Goal: Information Seeking & Learning: Learn about a topic

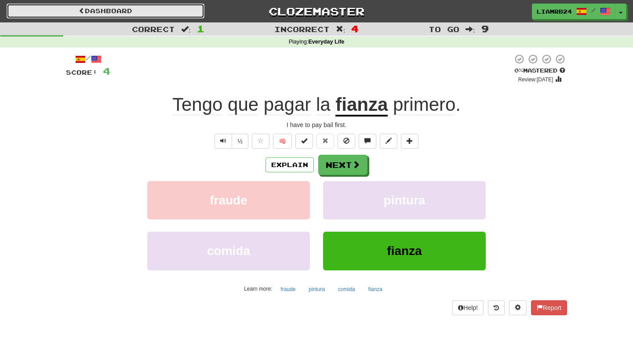
click at [110, 8] on link "Dashboard" at bounding box center [106, 11] width 198 height 15
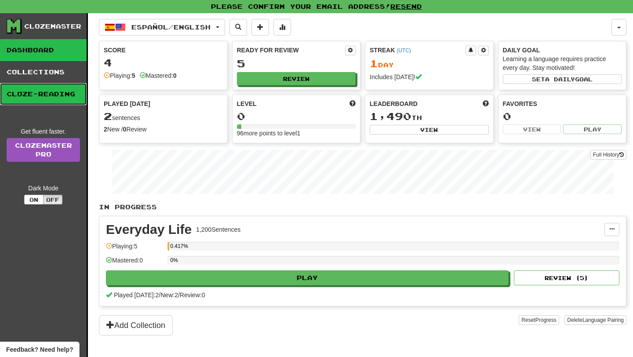
click at [30, 92] on link "Cloze-Reading" at bounding box center [43, 94] width 87 height 22
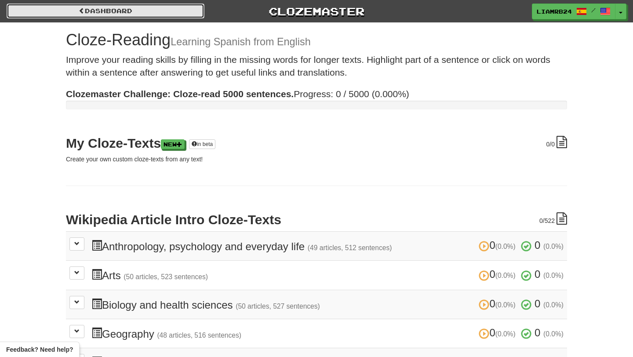
click at [84, 13] on link "Dashboard" at bounding box center [106, 11] width 198 height 15
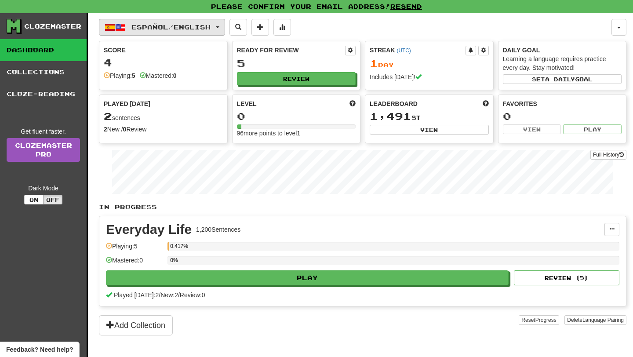
click at [186, 26] on span "Español / English" at bounding box center [170, 26] width 79 height 7
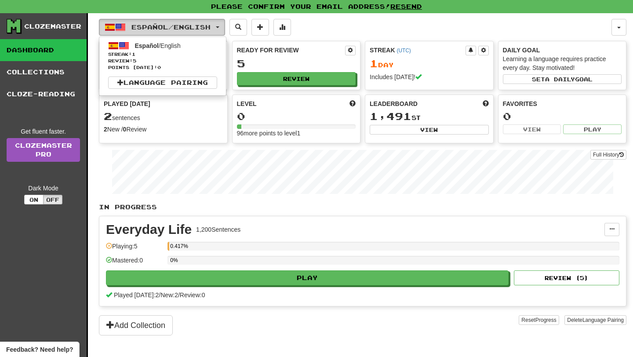
click at [186, 26] on span "Español / English" at bounding box center [170, 26] width 79 height 7
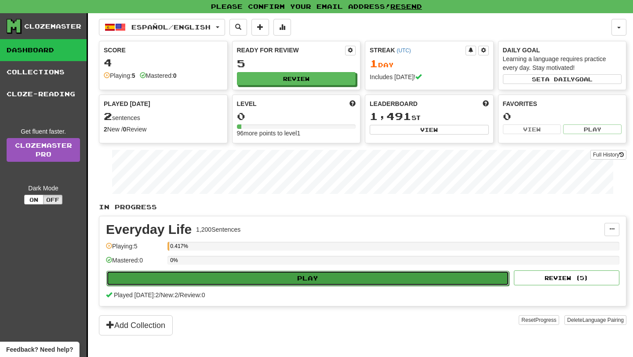
click at [230, 277] on button "Play" at bounding box center [307, 278] width 403 height 15
select select "**"
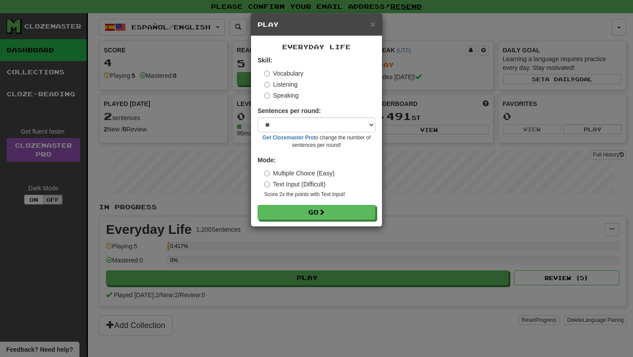
click at [368, 26] on h5 "Play" at bounding box center [317, 24] width 118 height 9
click at [373, 27] on span "×" at bounding box center [372, 24] width 5 height 10
